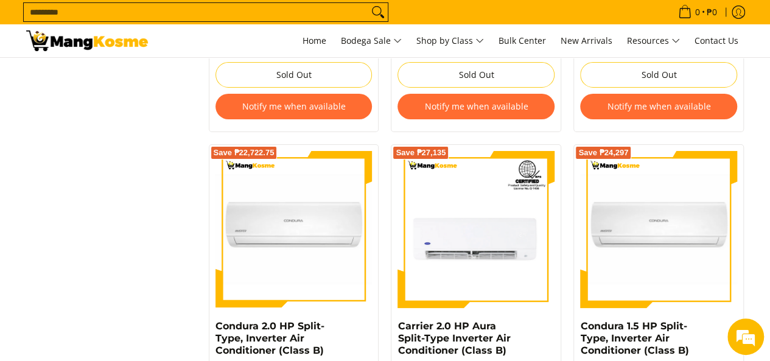
scroll to position [2557, 0]
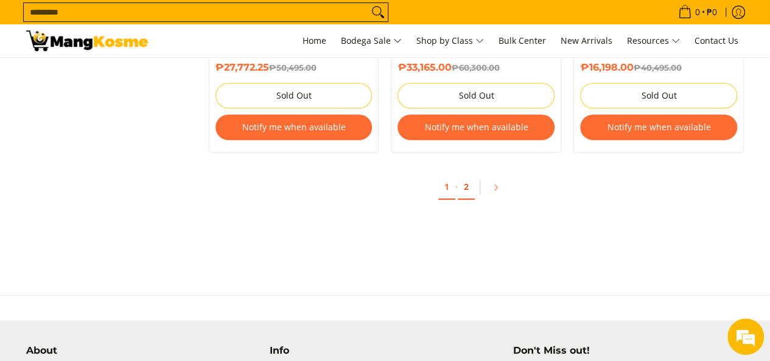
click at [466, 186] on link "2" at bounding box center [466, 187] width 17 height 25
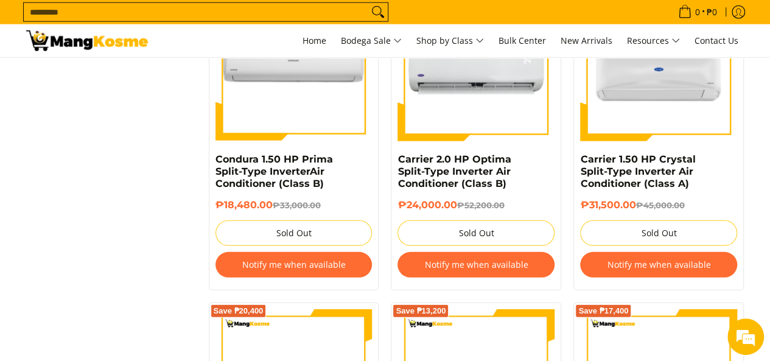
scroll to position [1461, 0]
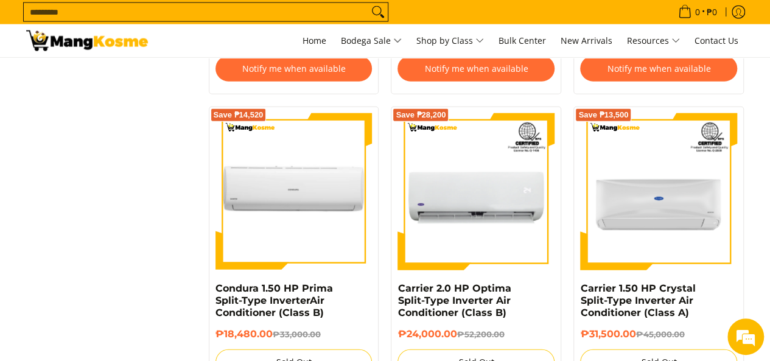
click at [160, 12] on input "Search..." at bounding box center [196, 12] width 345 height 18
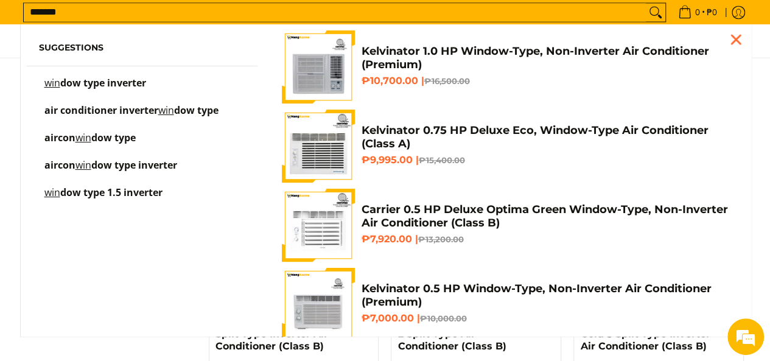
scroll to position [1100, 0]
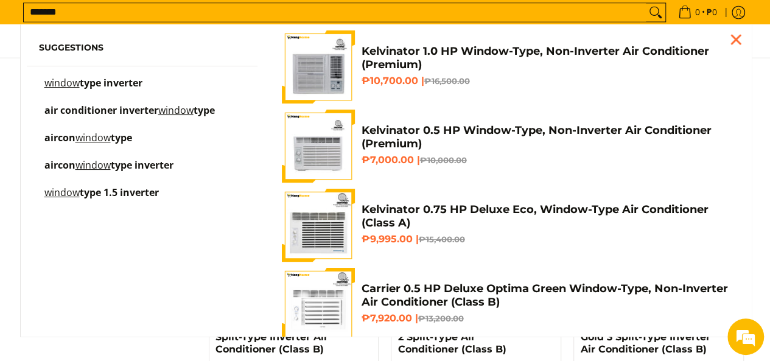
type input "******"
click at [108, 161] on mark "window" at bounding box center [92, 164] width 35 height 13
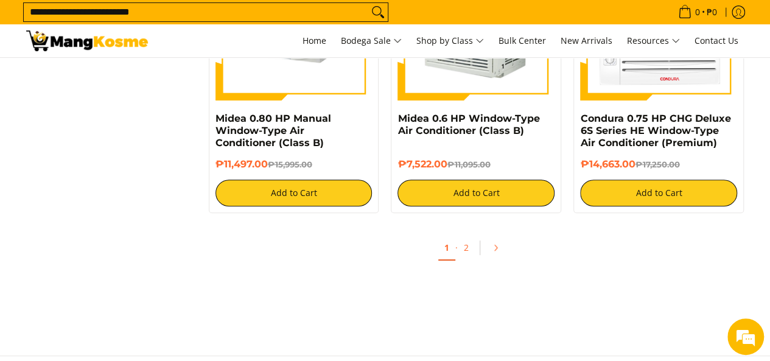
scroll to position [2435, 0]
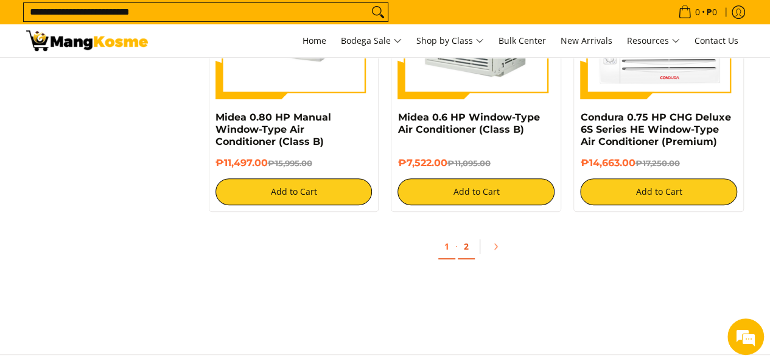
click at [469, 255] on link "2" at bounding box center [466, 246] width 17 height 25
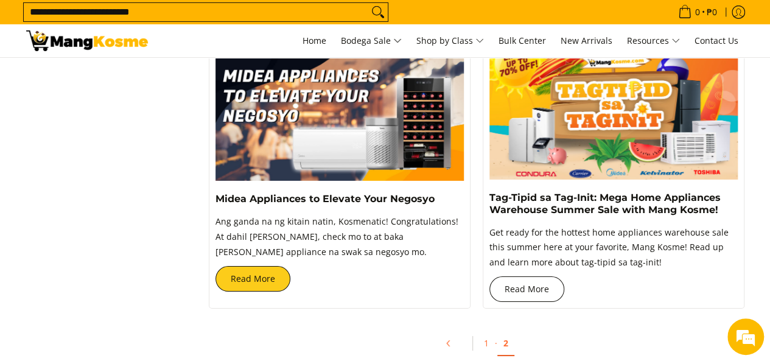
scroll to position [1644, 0]
